Goal: Task Accomplishment & Management: Complete application form

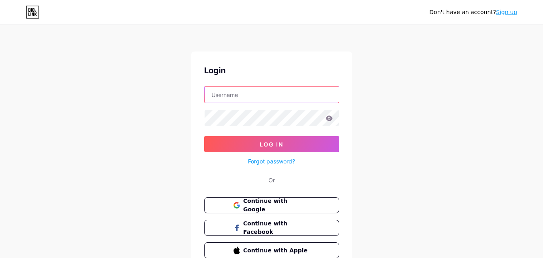
drag, startPoint x: 0, startPoint y: 0, endPoint x: 261, endPoint y: 99, distance: 279.0
click at [261, 99] on input "text" at bounding box center [271, 94] width 134 height 16
click at [413, 110] on div "Don't have an account? Sign up Login Log In Forgot password? Or Continue with G…" at bounding box center [271, 148] width 543 height 296
click at [290, 201] on span "Continue with Google" at bounding box center [276, 204] width 67 height 17
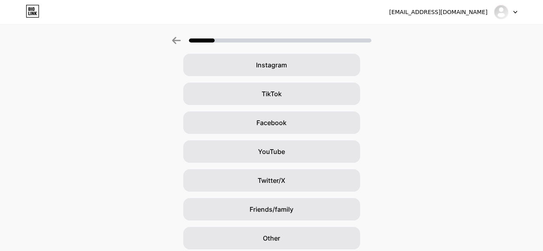
scroll to position [80, 0]
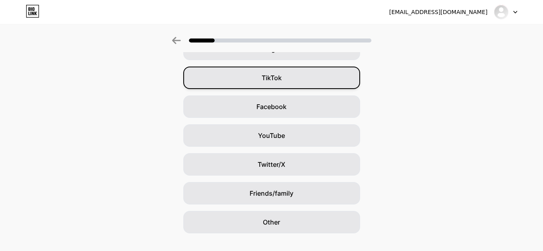
click at [288, 82] on div "TikTok" at bounding box center [271, 78] width 177 height 22
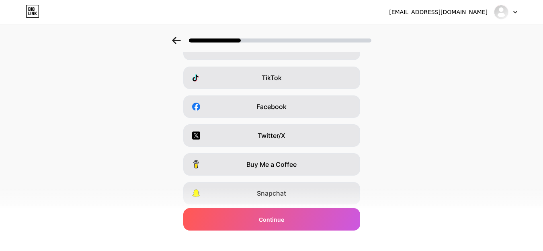
scroll to position [0, 0]
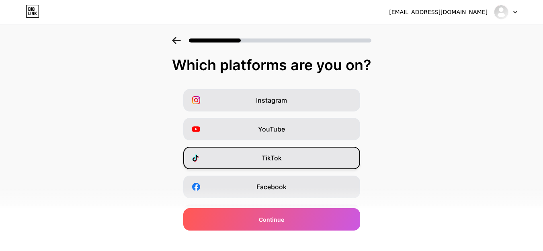
click at [272, 159] on span "TikTok" at bounding box center [272, 158] width 20 height 10
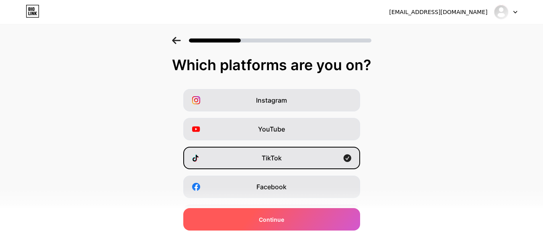
click at [320, 223] on div "Continue" at bounding box center [271, 219] width 177 height 22
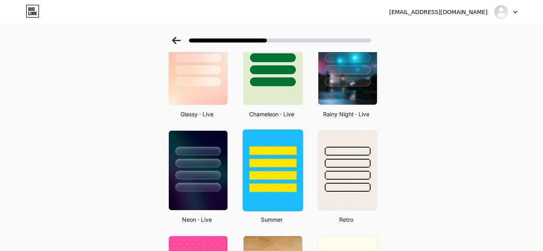
scroll to position [281, 0]
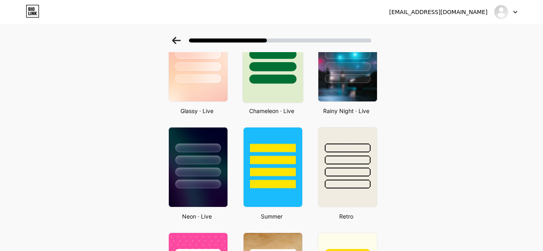
click at [261, 86] on div at bounding box center [272, 61] width 61 height 83
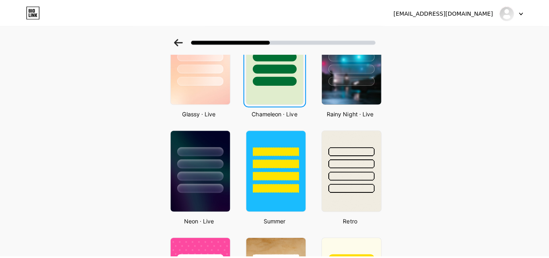
scroll to position [0, 0]
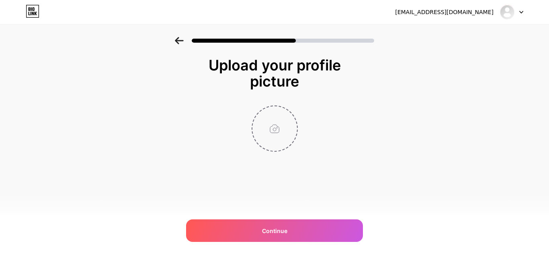
click at [282, 132] on input "file" at bounding box center [274, 128] width 45 height 45
type input "C:\fakepath\530511132_1061856899477232_3614350810914549000_n.jpg"
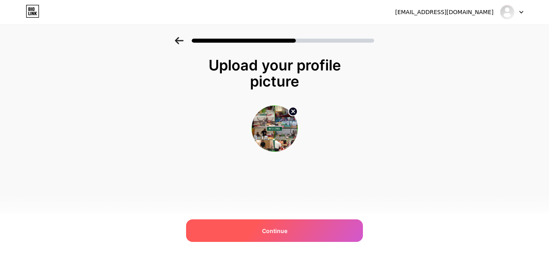
click at [294, 229] on div "Continue" at bounding box center [274, 230] width 177 height 22
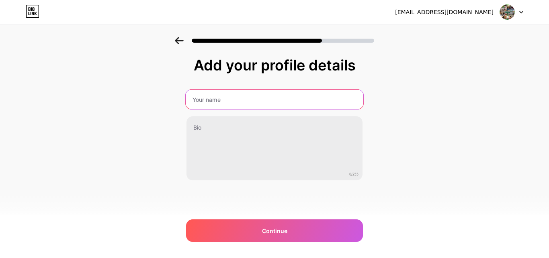
click at [238, 98] on input "text" at bounding box center [275, 99] width 178 height 19
type input "[PERSON_NAME]"
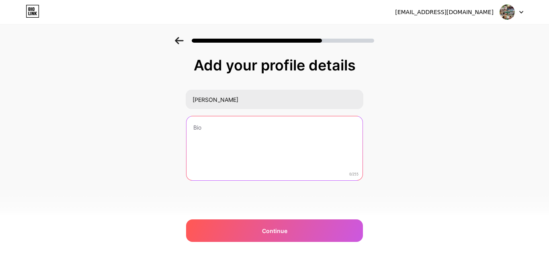
click at [240, 132] on textarea at bounding box center [274, 148] width 176 height 65
paste textarea "🎊𝗖𝗘𝗡𝗗𝗢𝗟 𝗦𝗘𝗗𝗔𝗣 𝗨𝗡𝗧𝗨𝗞 𝗧𝗘𝗧𝗔𝗠𝗨🥰 🍨𝐓𝐞𝐦𝐩𝐚𝐡𝐚𝐧 𝐮𝐭𝐤 𝟐𝟎𝟐𝟓 kini masih dibuka. ✅️MAJLIS PERK…"
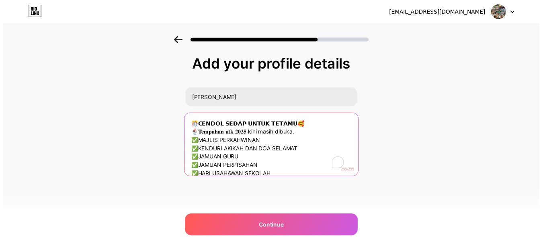
scroll to position [25, 0]
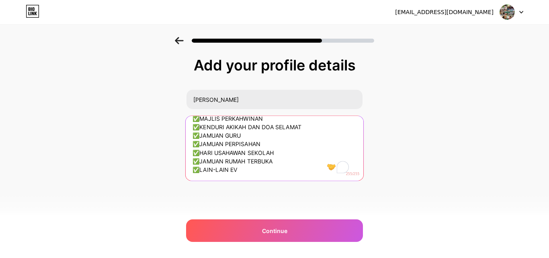
drag, startPoint x: 232, startPoint y: 171, endPoint x: 247, endPoint y: 171, distance: 15.7
click at [247, 171] on textarea "🎊𝗖𝗘𝗡𝗗𝗢𝗟 𝗦𝗘𝗗𝗔𝗣 𝗨𝗡𝗧𝗨𝗞 𝗧𝗘𝗧𝗔𝗠𝗨🥰 🍨𝐓𝐞𝐦𝐩𝐚𝐡𝐚𝐧 𝐮𝐭𝐤 𝟐𝟎𝟐𝟓 kini masih dibuka. ✅️MAJLIS PERK…" at bounding box center [275, 147] width 178 height 65
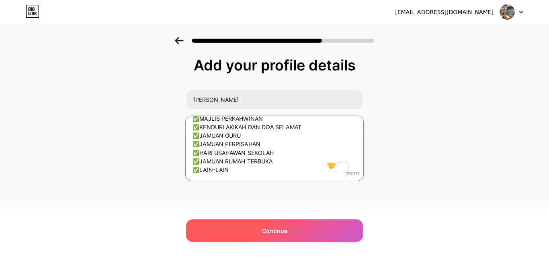
type textarea "🎊𝗖𝗘𝗡𝗗𝗢𝗟 𝗦𝗘𝗗𝗔𝗣 𝗨𝗡𝗧𝗨𝗞 𝗧𝗘𝗧𝗔𝗠𝗨🥰 🍨𝐓𝐞𝐦𝐩𝐚𝐡𝐚𝐧 𝐮𝐭𝐤 𝟐𝟎𝟐𝟓 kini masih dibuka. ✅️MAJLIS PERK…"
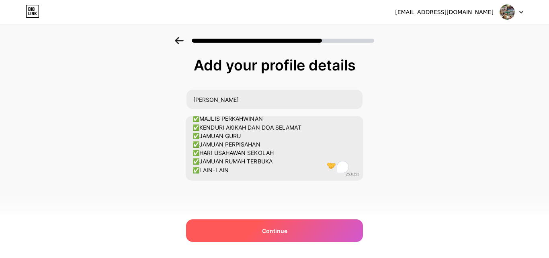
click at [321, 235] on div "Continue" at bounding box center [274, 230] width 177 height 22
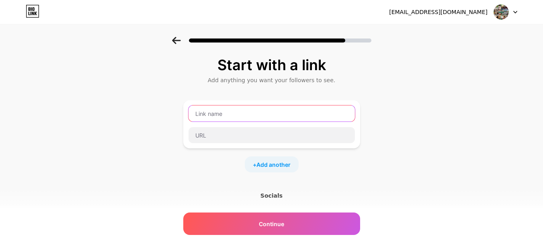
click at [260, 117] on input "text" at bounding box center [271, 114] width 166 height 16
type input "k"
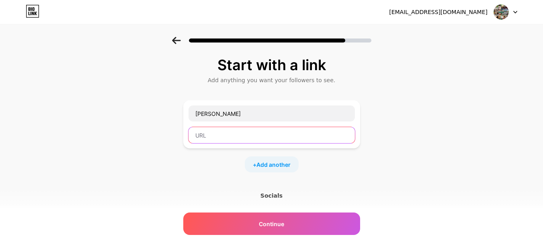
click at [255, 135] on input "text" at bounding box center [271, 135] width 166 height 16
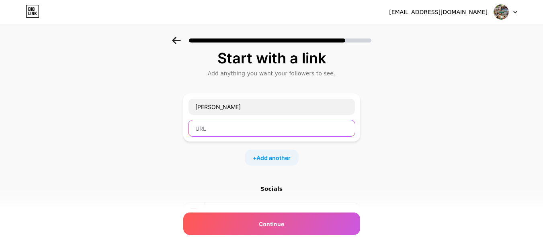
scroll to position [0, 0]
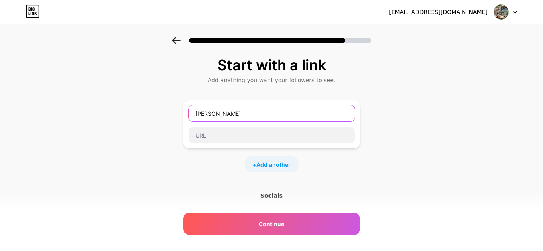
drag, startPoint x: 280, startPoint y: 115, endPoint x: 141, endPoint y: 117, distance: 138.6
click at [141, 117] on div "Start with a link Add anything you want your followers to see. [PERSON_NAME] + …" at bounding box center [271, 178] width 543 height 282
type input "t"
type input "TEMPAHAN CENDOL"
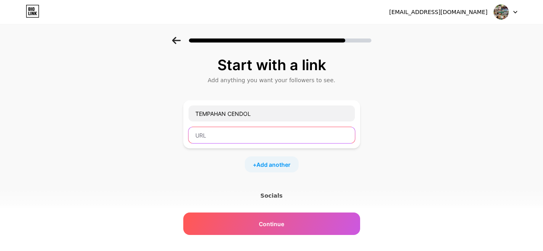
click at [229, 139] on input "text" at bounding box center [271, 135] width 166 height 16
paste input ". [URL][DOMAIN_NAME]"
drag, startPoint x: 203, startPoint y: 137, endPoint x: 190, endPoint y: 137, distance: 12.9
click at [190, 137] on div "TEMPAHAN CENDOL . [URL][DOMAIN_NAME]" at bounding box center [271, 124] width 177 height 48
click at [202, 139] on input ". [URL][DOMAIN_NAME]" at bounding box center [271, 135] width 166 height 16
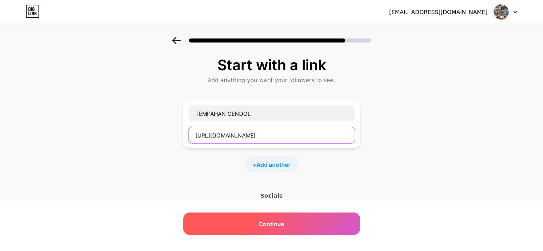
type input "[URL][DOMAIN_NAME]"
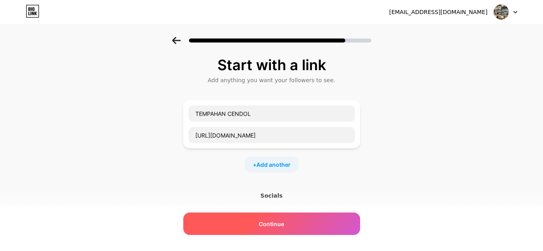
click at [312, 225] on div "Continue" at bounding box center [271, 224] width 177 height 22
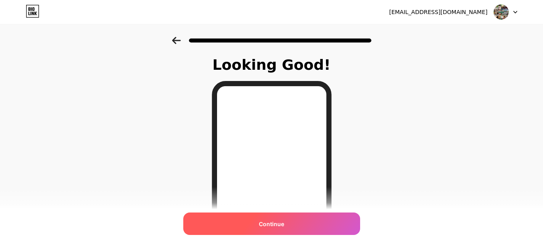
click at [303, 225] on div "Continue" at bounding box center [271, 224] width 177 height 22
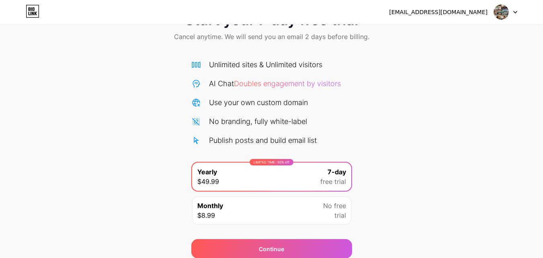
scroll to position [66, 0]
